Goal: Task Accomplishment & Management: Use online tool/utility

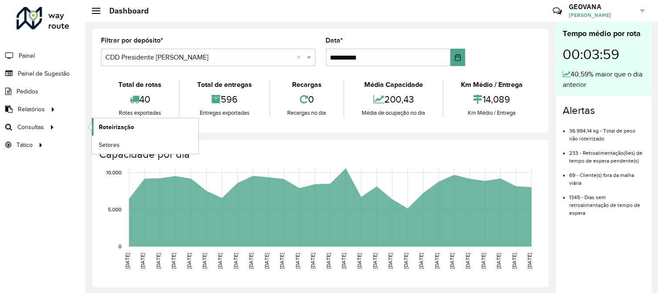
click at [107, 126] on span "Roteirização" at bounding box center [116, 127] width 35 height 9
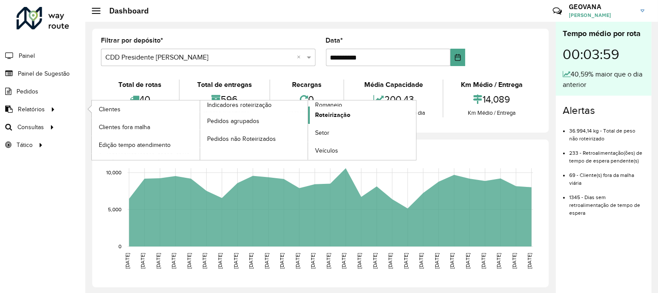
click at [334, 114] on span "Roteirização" at bounding box center [332, 115] width 35 height 9
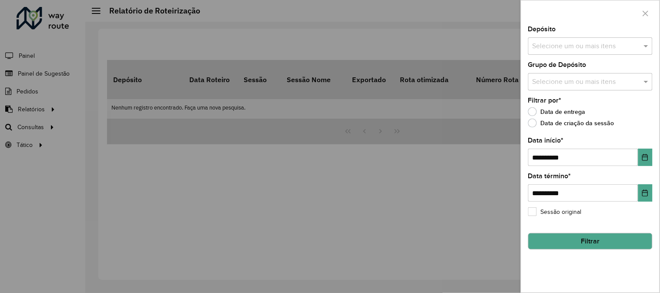
click at [553, 36] on div "Depósito Selecione um ou mais itens" at bounding box center [590, 40] width 124 height 29
click at [547, 49] on input "text" at bounding box center [585, 46] width 111 height 10
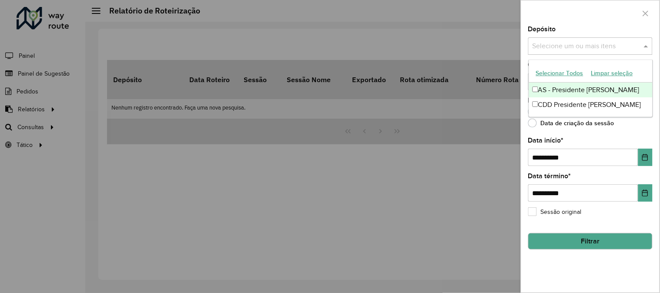
click at [547, 72] on button "Selecionar Todos" at bounding box center [559, 73] width 55 height 13
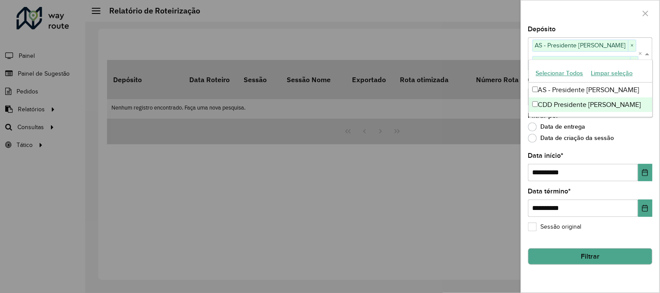
click at [577, 16] on div at bounding box center [590, 13] width 138 height 26
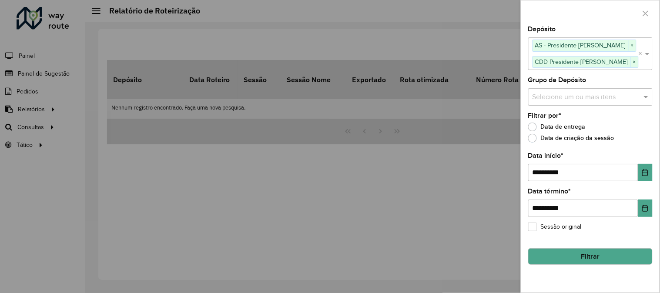
click at [559, 84] on label "Grupo de Depósito" at bounding box center [557, 80] width 58 height 10
click at [556, 102] on input "text" at bounding box center [585, 97] width 111 height 10
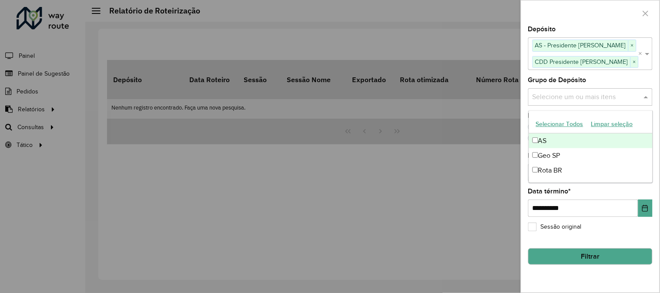
click at [552, 122] on button "Selecionar Todos" at bounding box center [559, 123] width 55 height 13
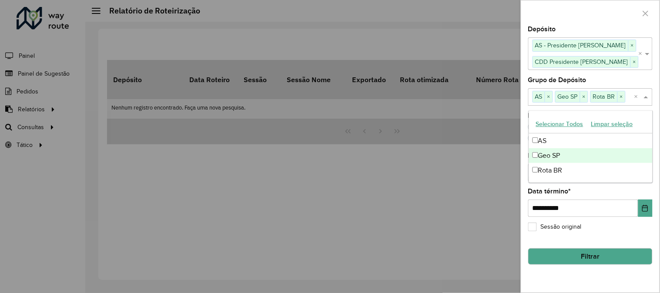
click at [580, 274] on div "**********" at bounding box center [590, 159] width 138 height 267
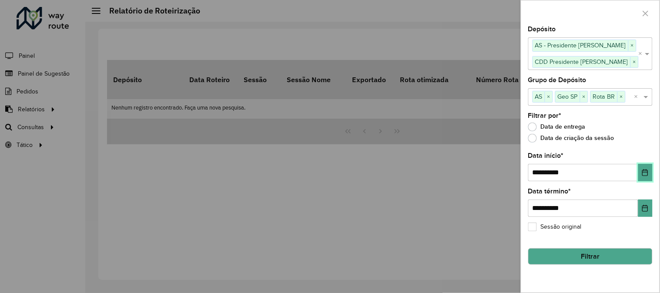
click at [650, 178] on button "Choose Date" at bounding box center [645, 172] width 14 height 17
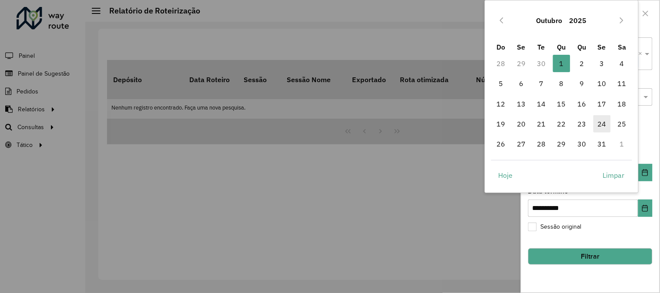
click at [601, 124] on span "24" at bounding box center [602, 123] width 17 height 17
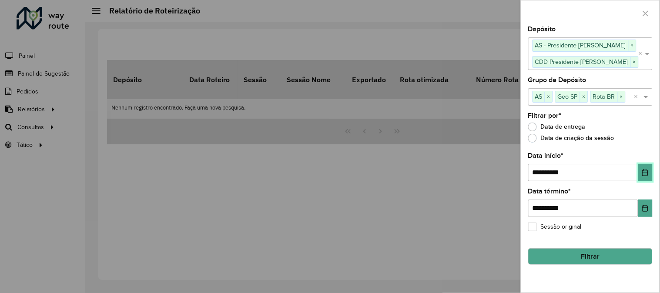
click at [647, 174] on icon "Choose Date" at bounding box center [645, 172] width 7 height 7
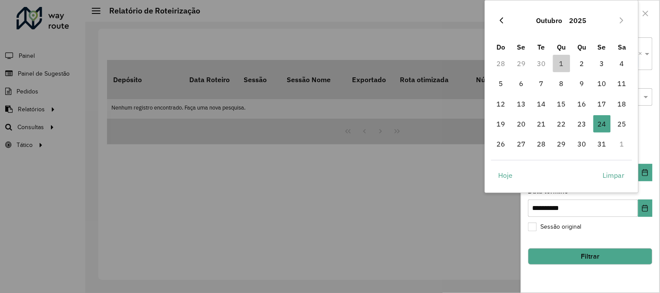
click at [506, 18] on button "Previous Month" at bounding box center [502, 20] width 14 height 14
click at [564, 124] on span "24" at bounding box center [561, 123] width 17 height 17
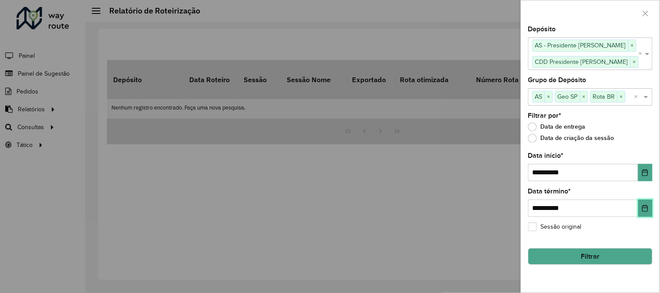
click at [648, 211] on icon "Choose Date" at bounding box center [645, 208] width 7 height 7
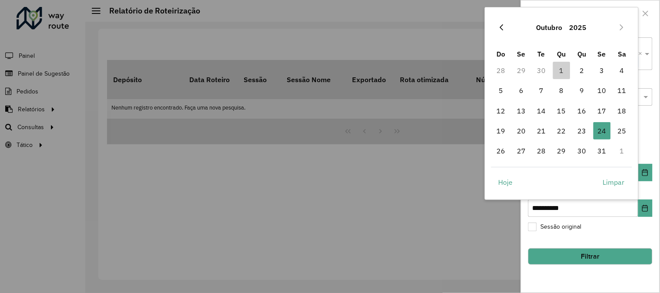
click at [497, 29] on button "Previous Month" at bounding box center [502, 27] width 14 height 14
click at [537, 151] on span "30" at bounding box center [541, 150] width 17 height 17
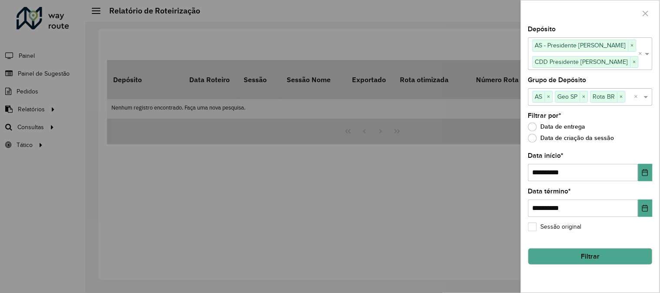
click at [598, 258] on button "Filtrar" at bounding box center [590, 256] width 124 height 17
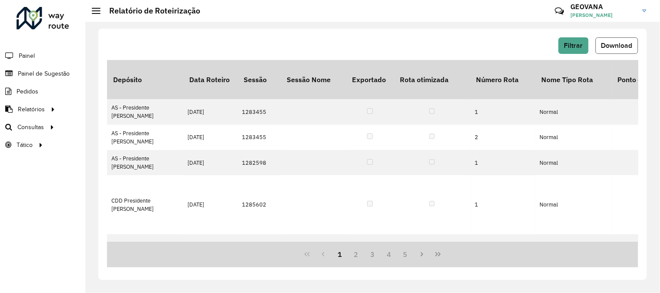
click at [617, 40] on button "Download" at bounding box center [617, 45] width 43 height 17
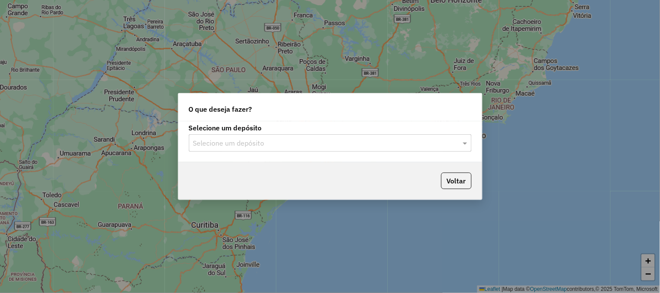
click at [267, 143] on input "text" at bounding box center [321, 143] width 257 height 10
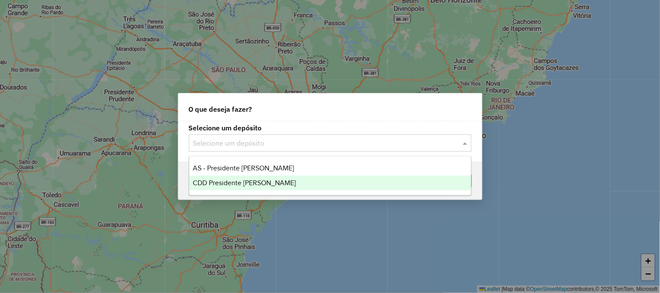
click at [253, 181] on span "CDD Presidente [PERSON_NAME]" at bounding box center [244, 182] width 103 height 7
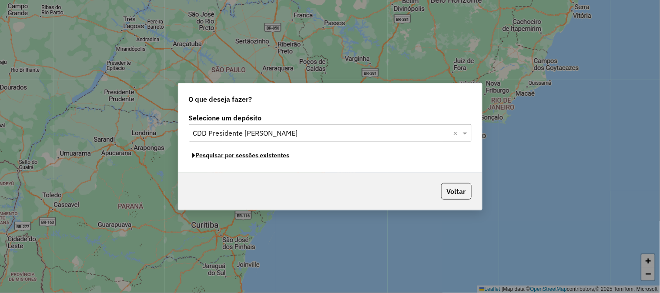
click at [234, 157] on button "Pesquisar por sessões existentes" at bounding box center [241, 155] width 105 height 13
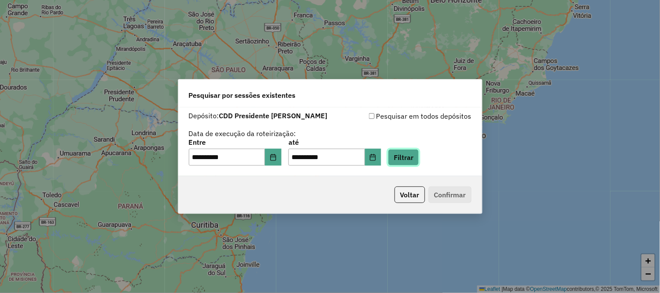
click at [409, 157] on button "Filtrar" at bounding box center [403, 157] width 31 height 17
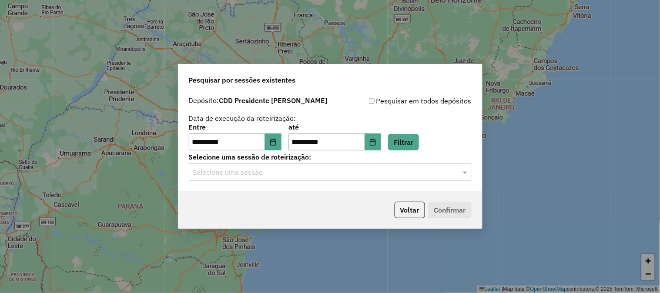
click at [244, 176] on input "text" at bounding box center [321, 173] width 257 height 10
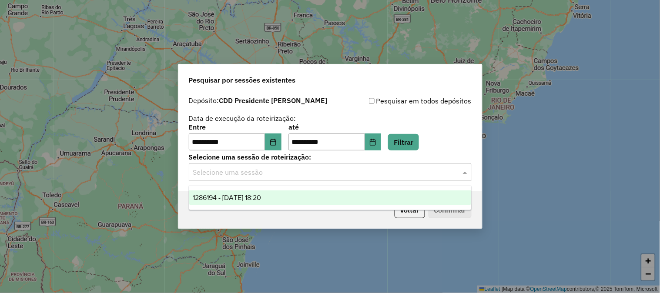
click at [247, 194] on span "1286194 - 01/10/2025 18:20" at bounding box center [227, 197] width 68 height 7
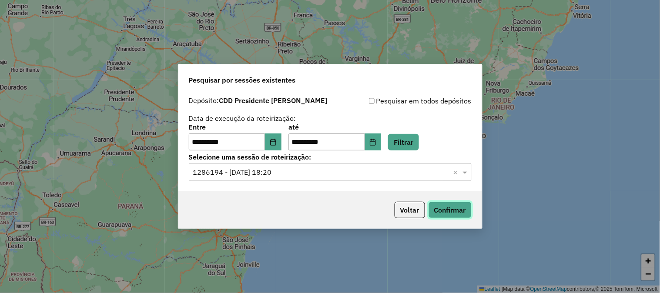
click at [440, 208] on button "Confirmar" at bounding box center [450, 210] width 43 height 17
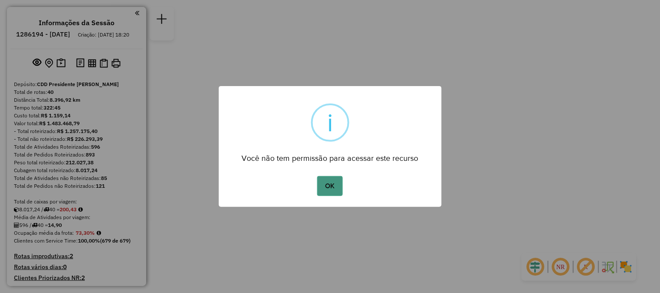
click at [329, 183] on button "OK" at bounding box center [330, 186] width 26 height 20
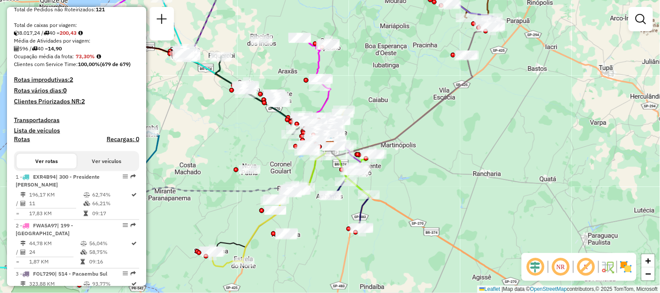
scroll to position [1716, 0]
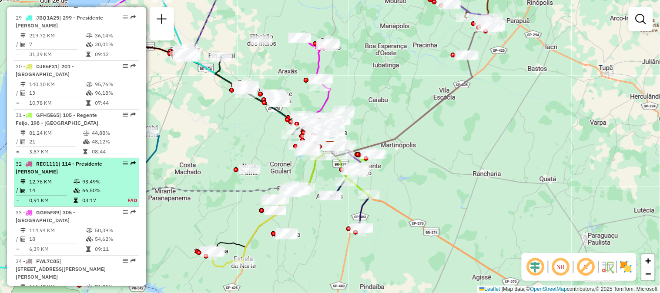
click at [123, 161] on em at bounding box center [125, 163] width 5 height 5
select select "**********"
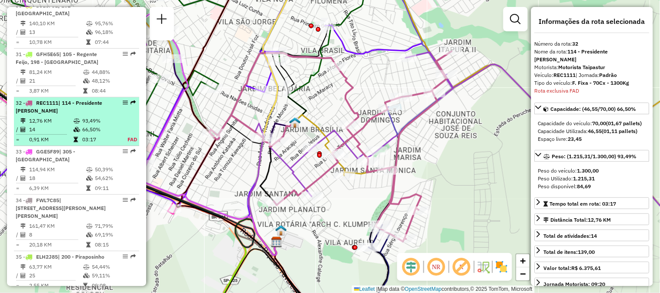
scroll to position [1851, 0]
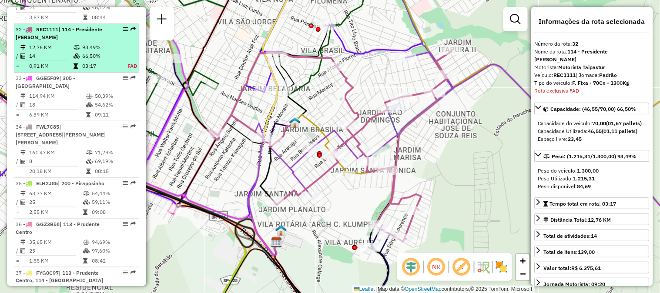
drag, startPoint x: 122, startPoint y: 148, endPoint x: 101, endPoint y: 31, distance: 118.4
drag, startPoint x: 101, startPoint y: 31, endPoint x: 121, endPoint y: 11, distance: 28.0
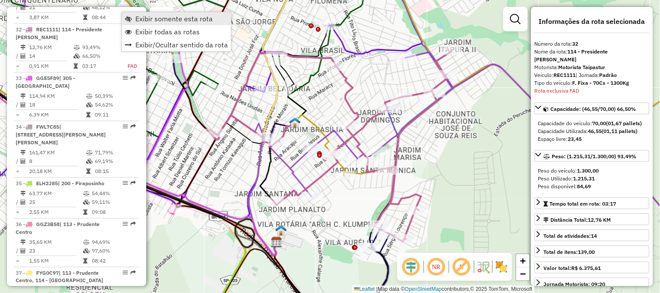
click at [143, 17] on span "Exibir somente esta rota" at bounding box center [173, 18] width 77 height 7
